Goal: Find specific page/section: Find specific page/section

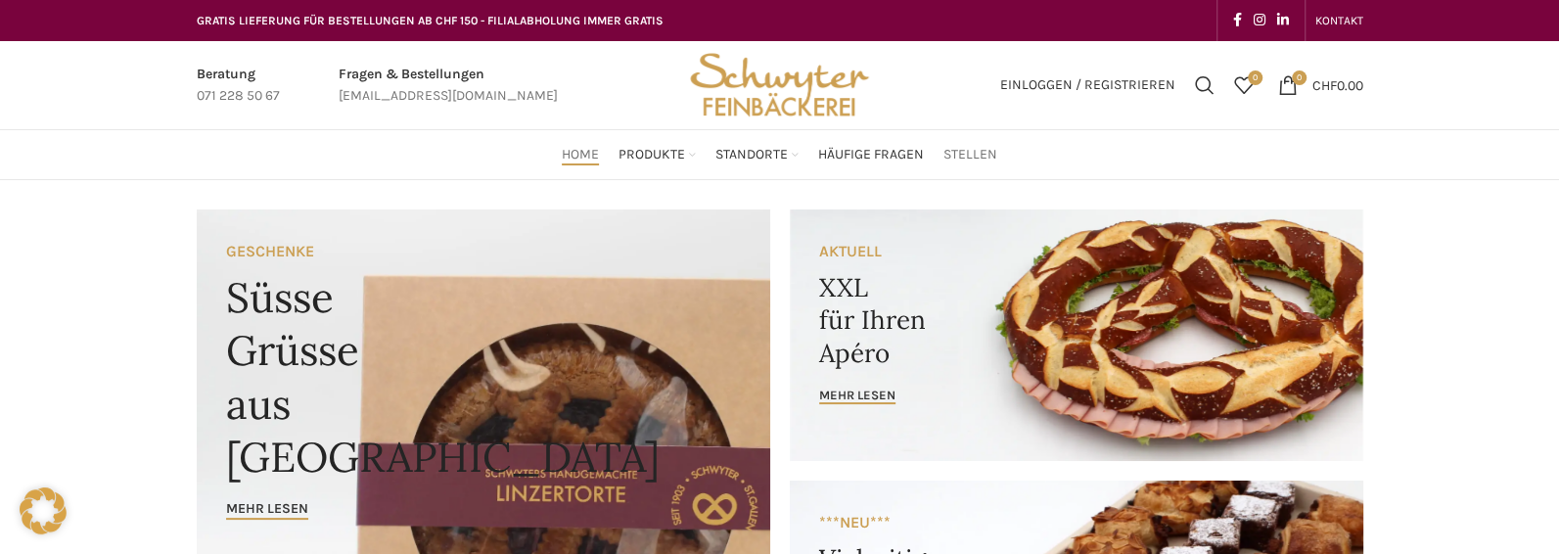
click at [963, 158] on span "Stellen" at bounding box center [970, 155] width 54 height 19
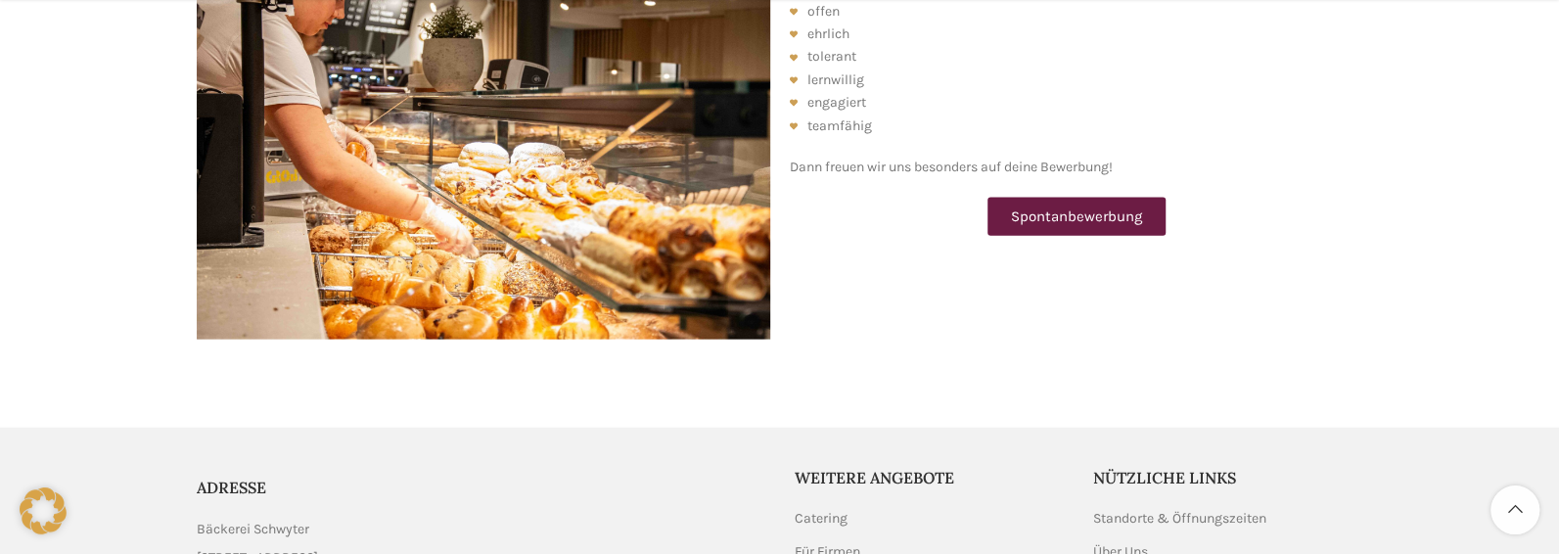
scroll to position [2904, 0]
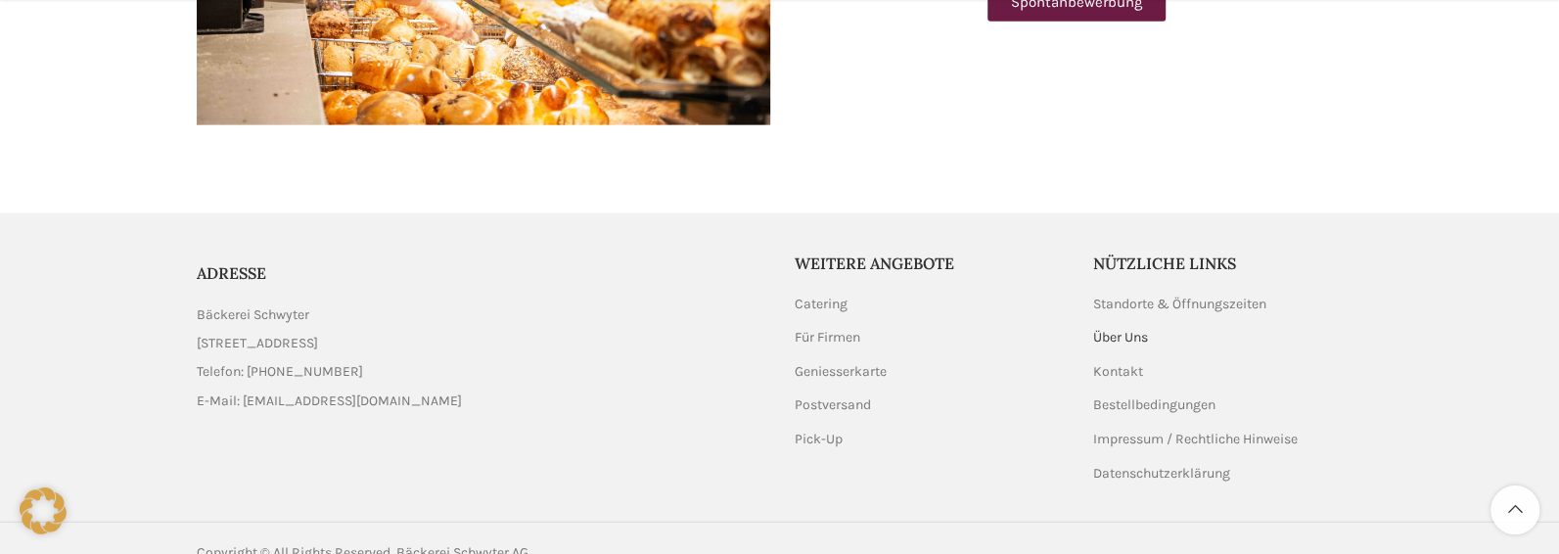
click at [1106, 328] on link "Über Uns" at bounding box center [1121, 338] width 57 height 20
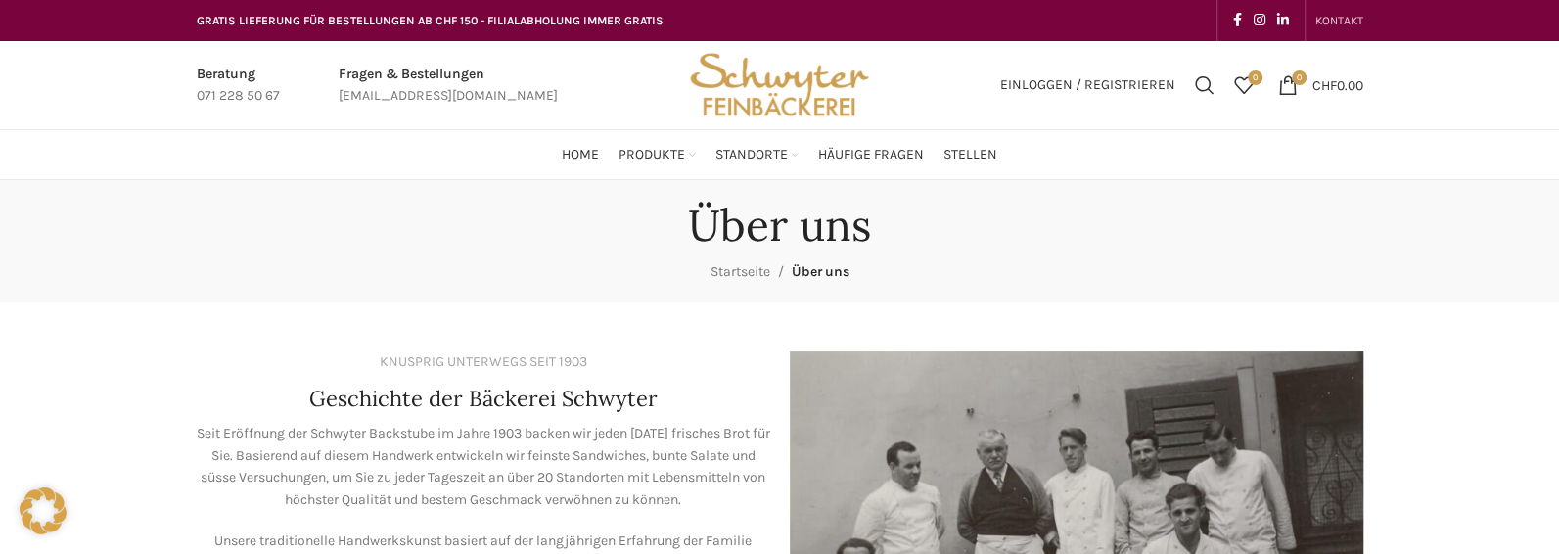
click at [1336, 18] on span "KONTAKT" at bounding box center [1339, 21] width 48 height 14
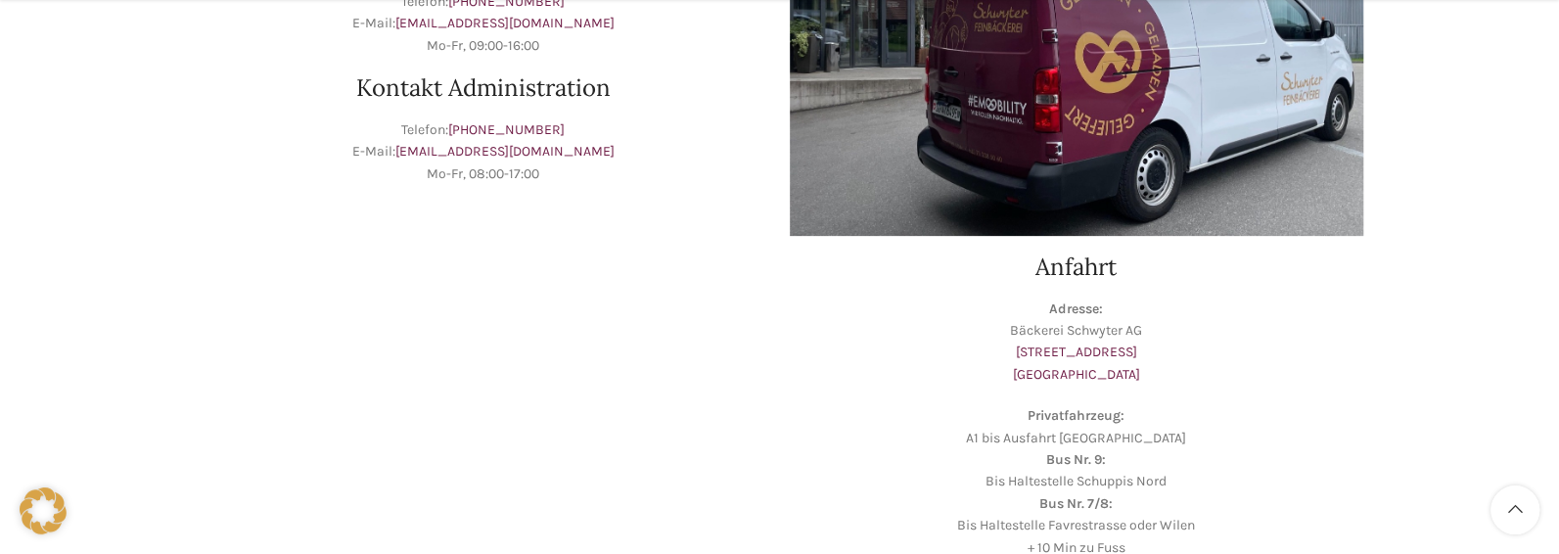
scroll to position [489, 0]
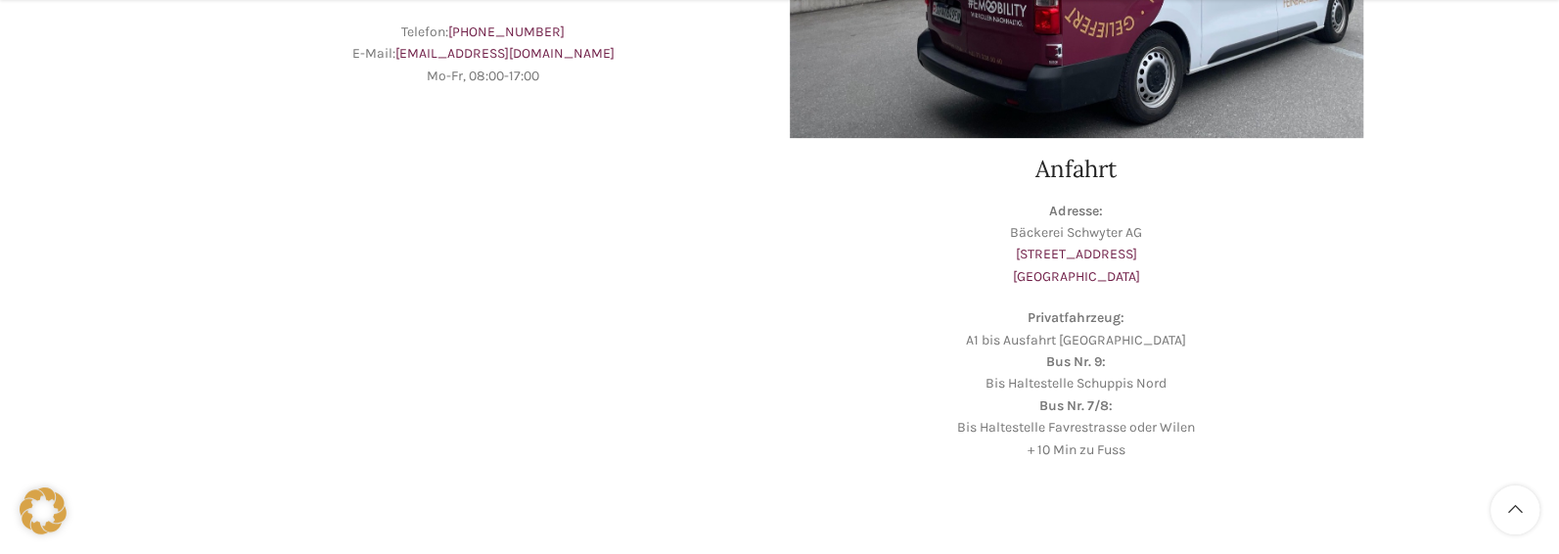
click at [419, 500] on div at bounding box center [483, 334] width 593 height 372
